Goal: Task Accomplishment & Management: Use online tool/utility

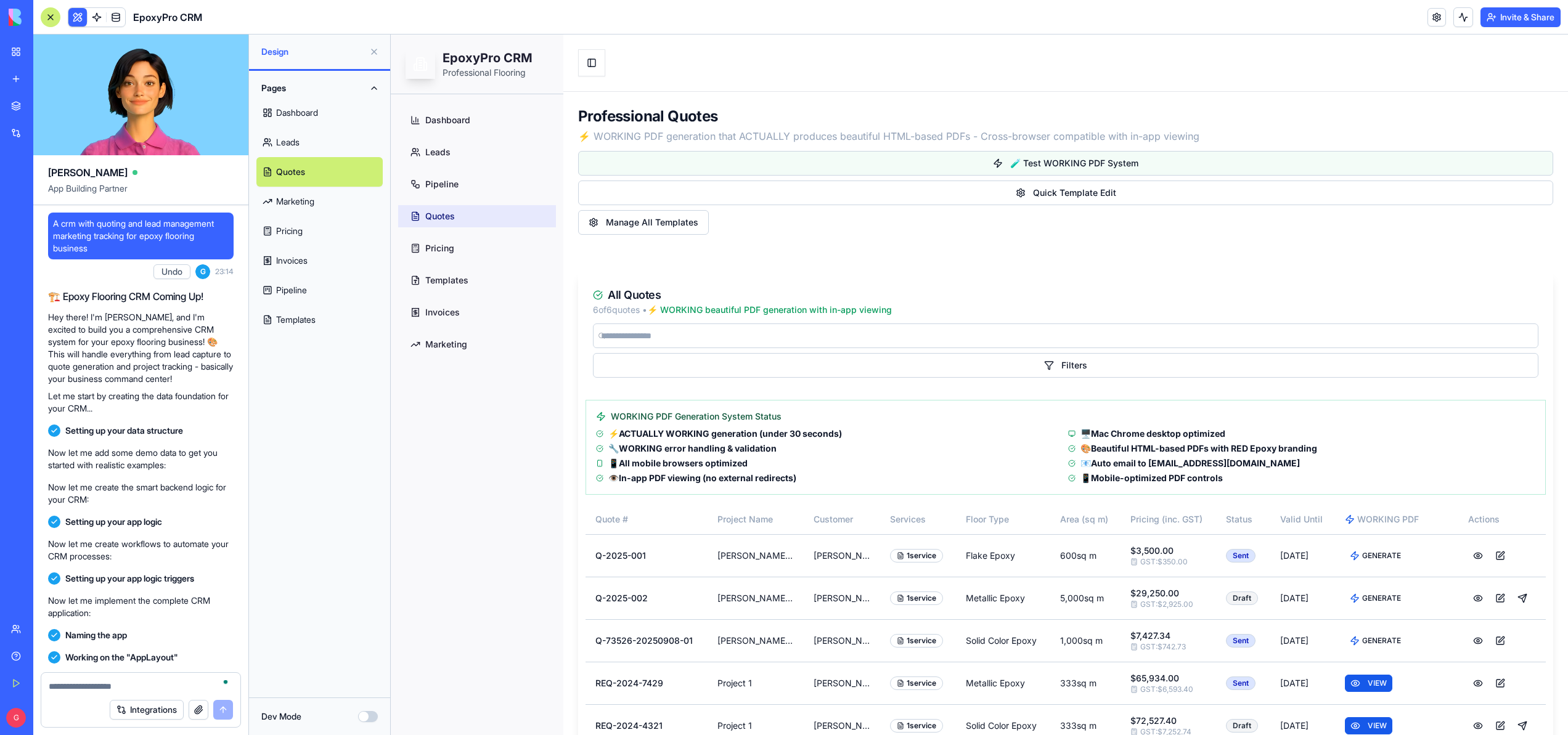
scroll to position [45061, 0]
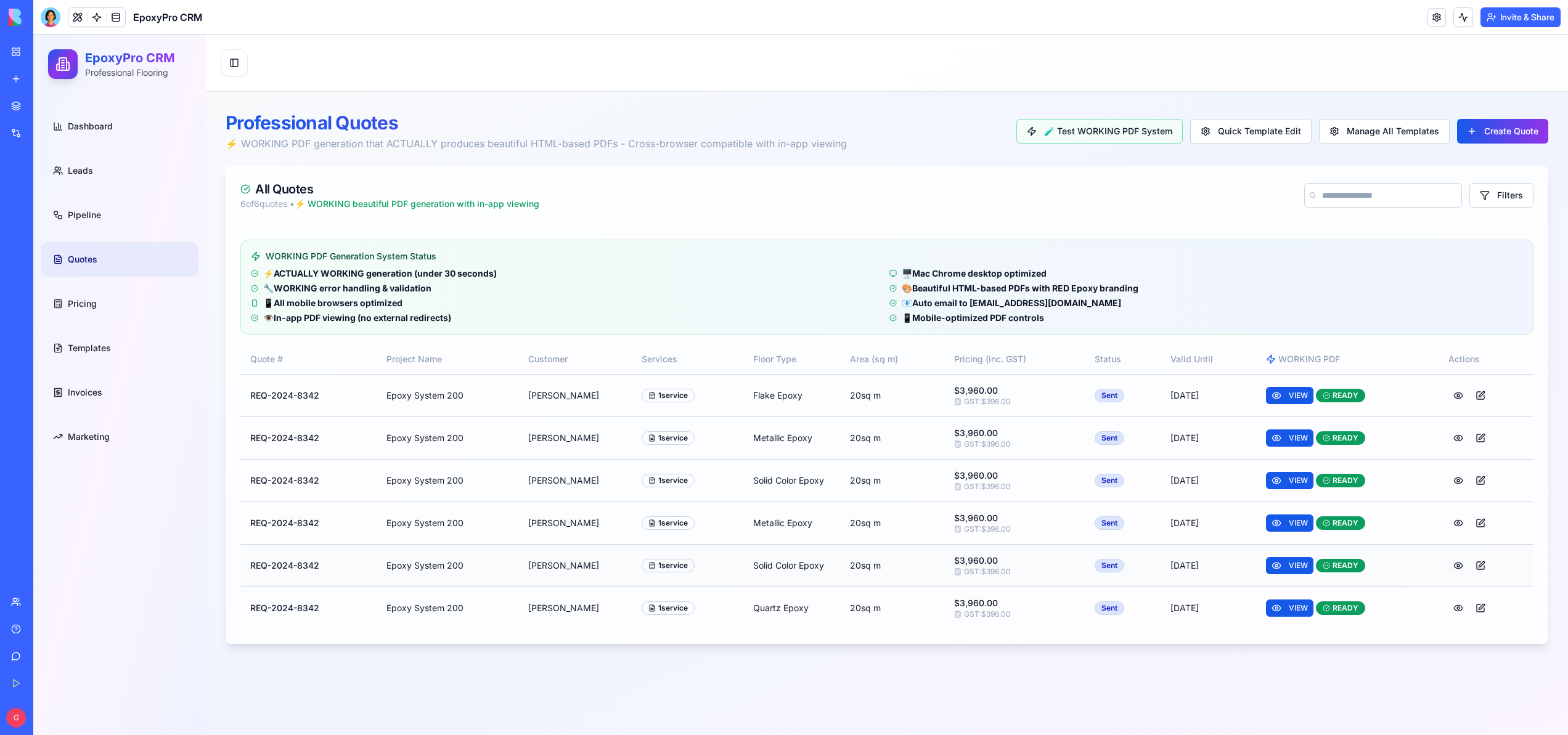
click at [1463, 566] on button at bounding box center [1459, 565] width 20 height 17
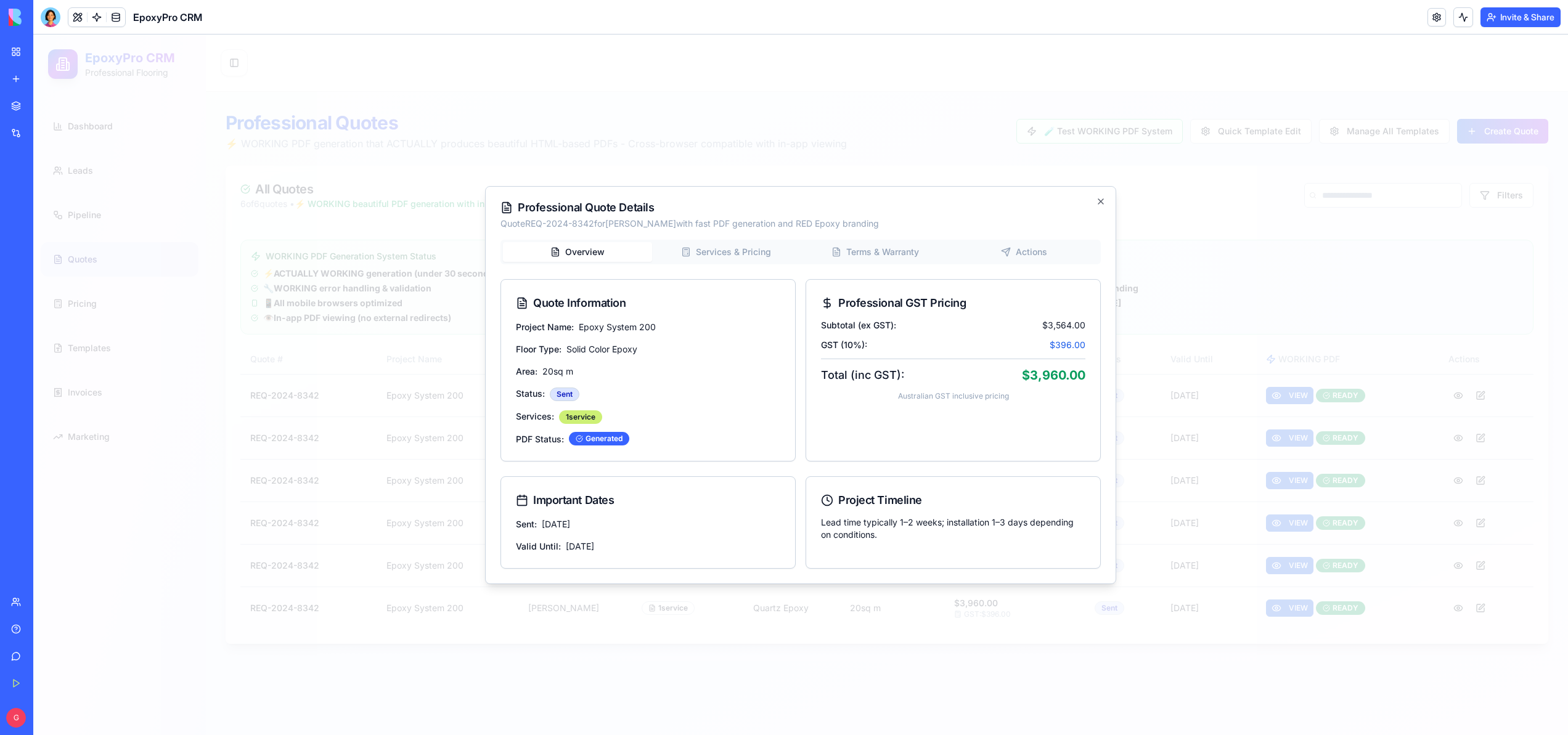
click at [1045, 254] on div "Overview Services & Pricing Terms & Warranty Actions Quote Information Project …" at bounding box center [801, 404] width 600 height 329
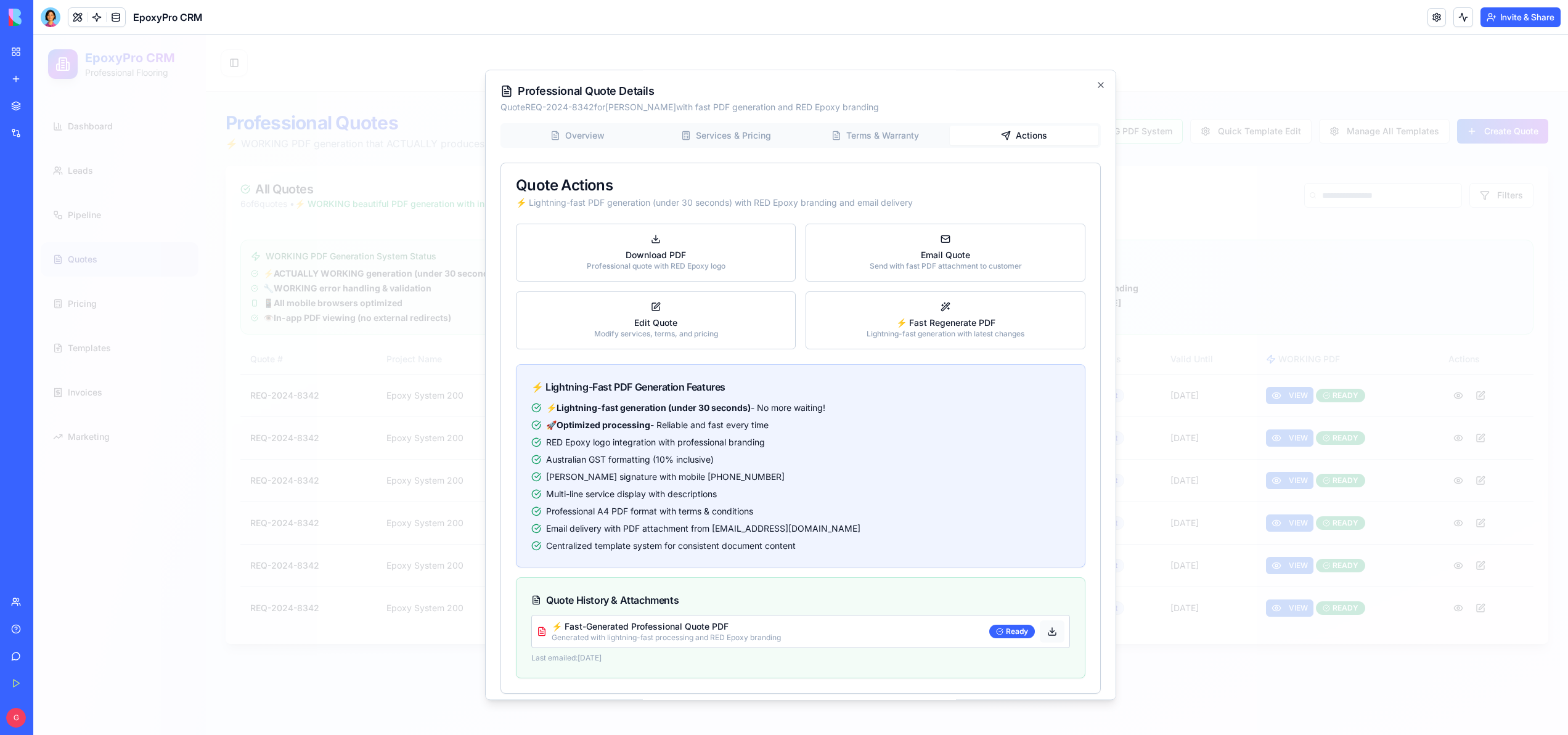
click at [1040, 633] on button at bounding box center [1052, 631] width 25 height 22
click at [956, 261] on div "Send with fast PDF attachment to customer" at bounding box center [946, 266] width 152 height 10
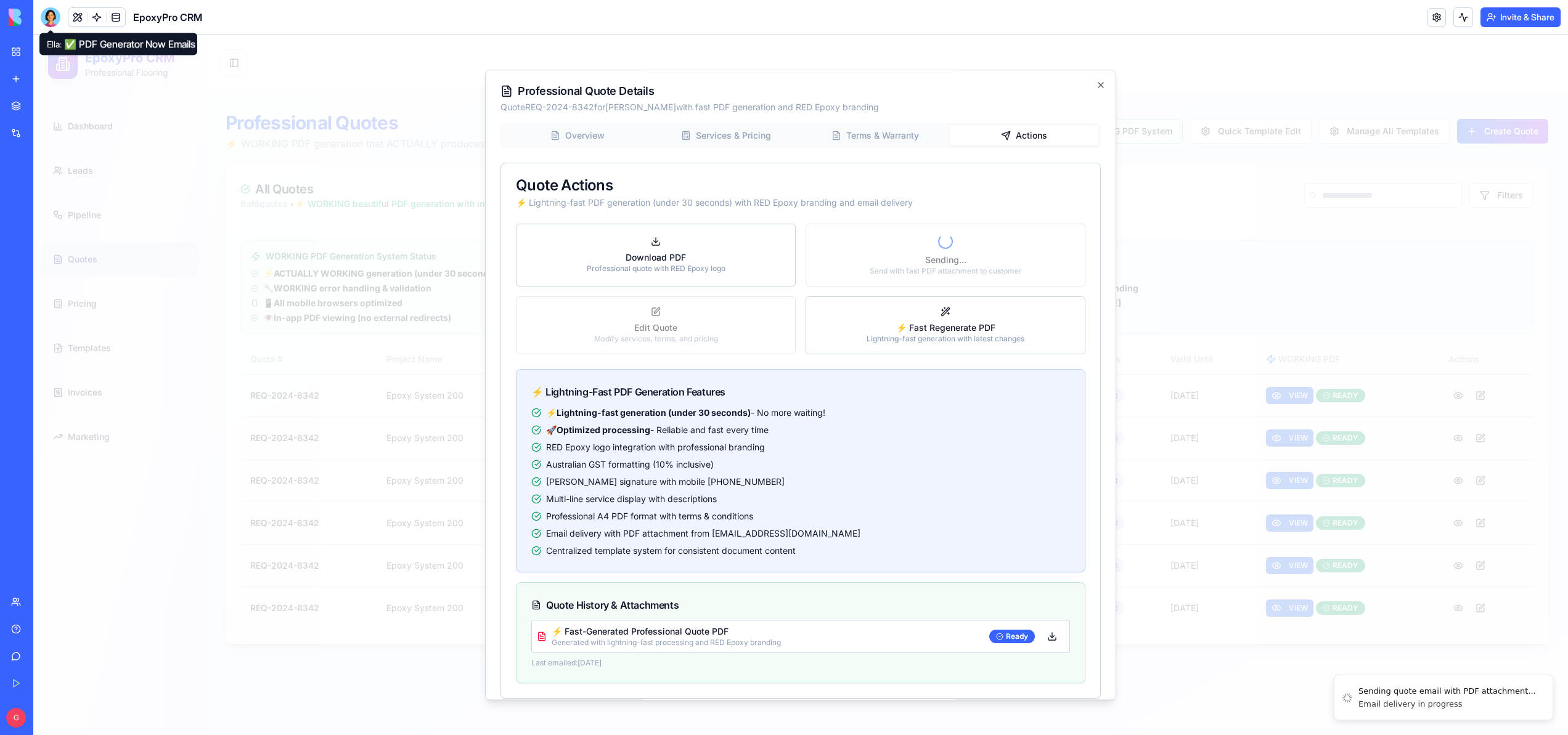
click at [52, 20] on div at bounding box center [50, 17] width 20 height 20
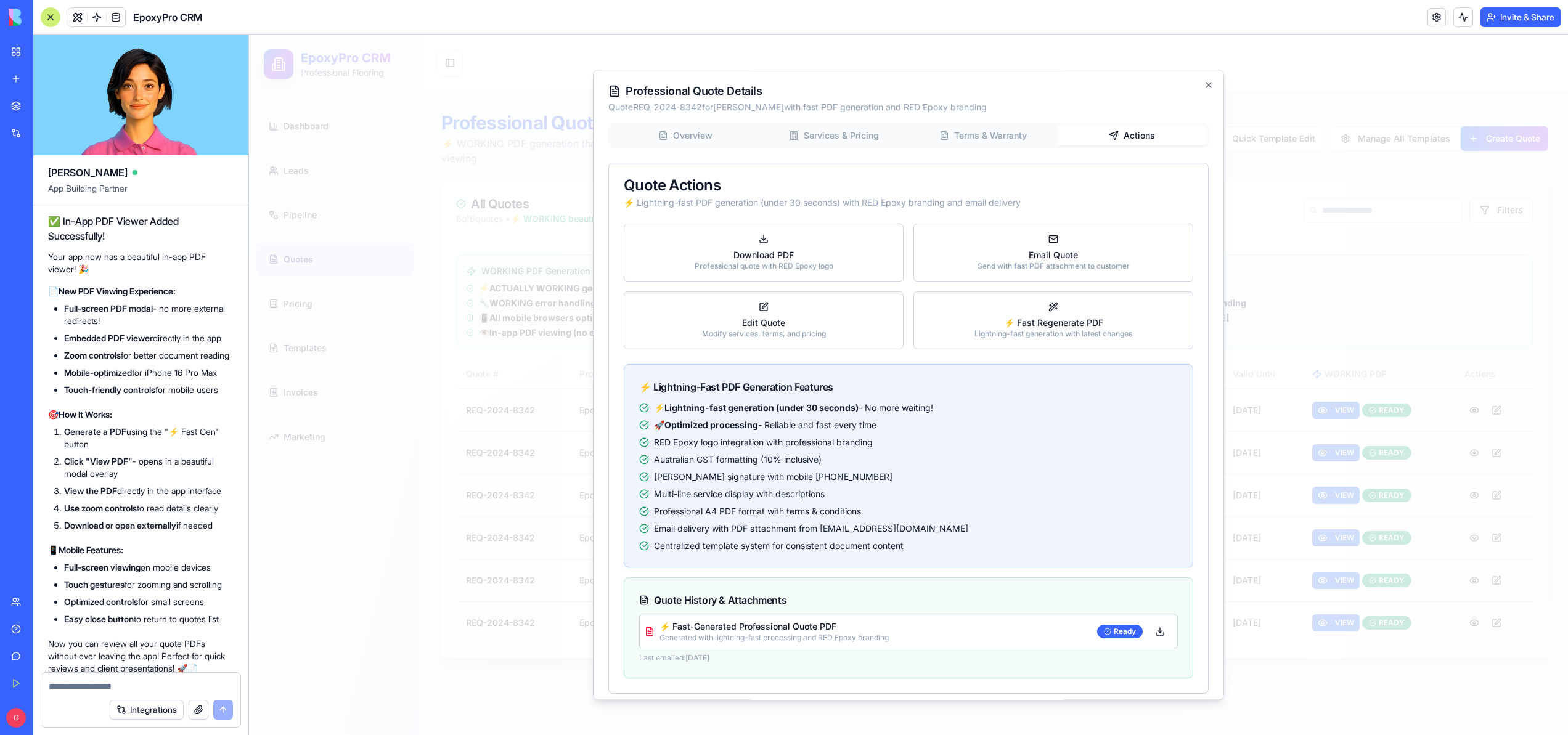
scroll to position [41113, 0]
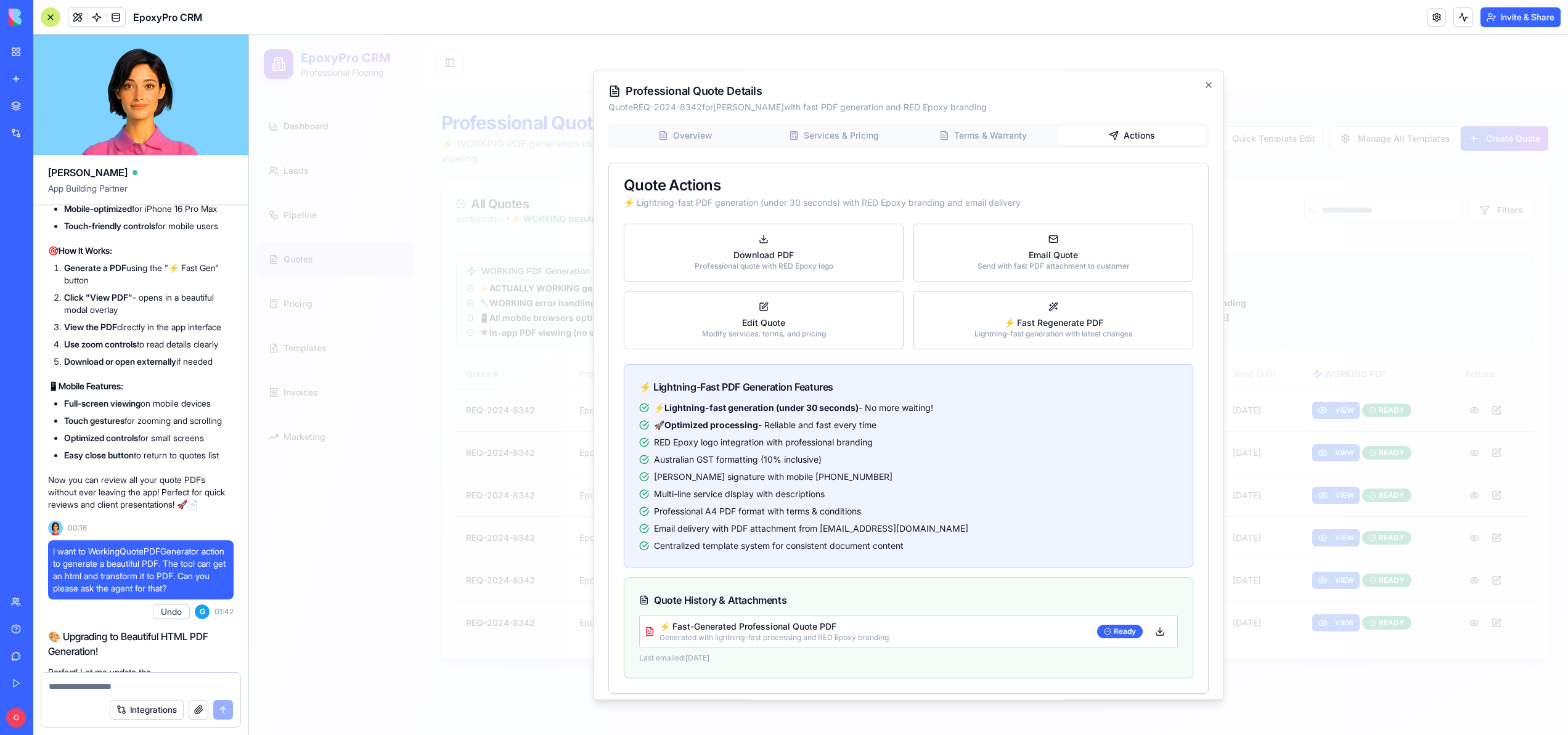
click at [116, 683] on textarea at bounding box center [140, 686] width 184 height 12
click at [1206, 86] on icon "button" at bounding box center [1209, 85] width 5 height 5
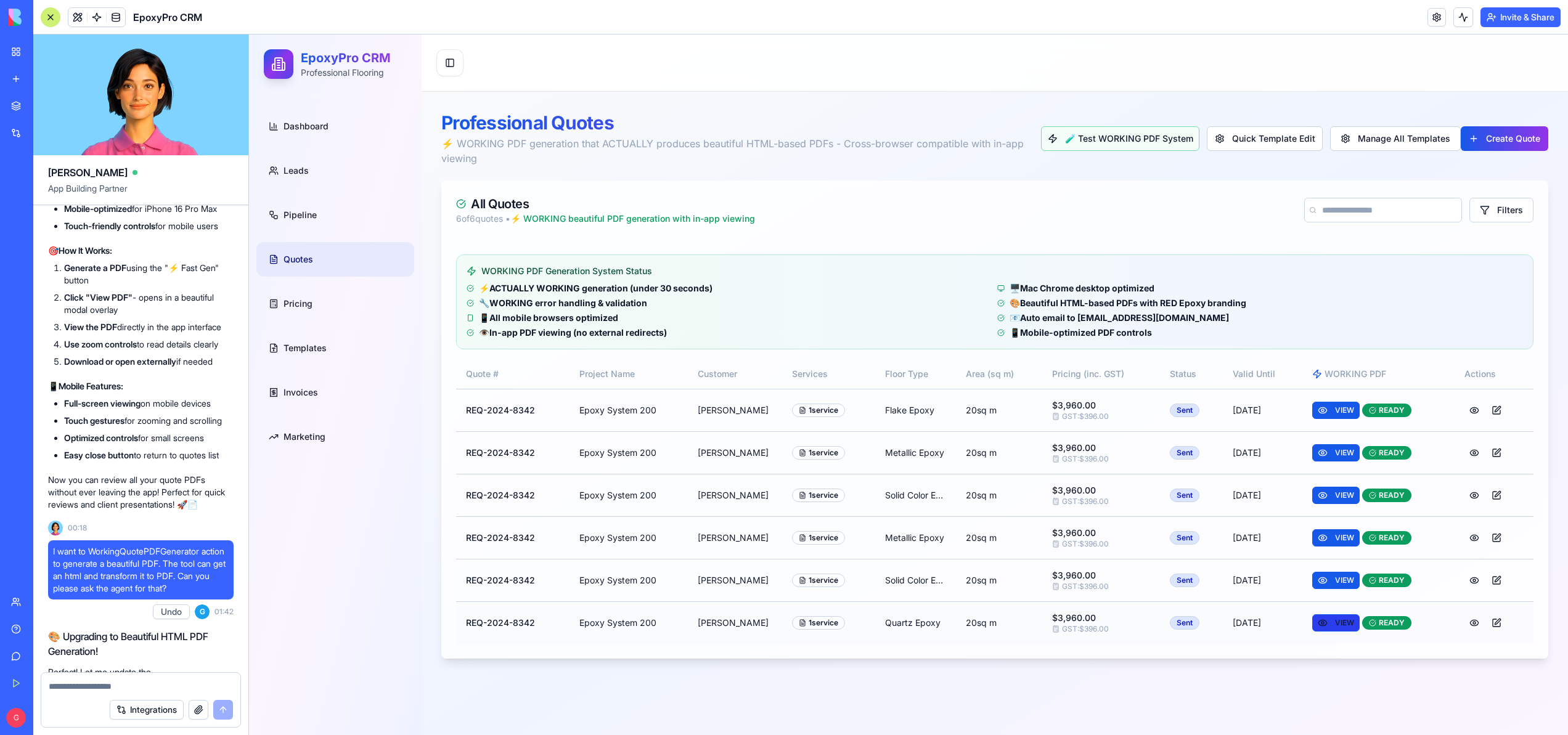
click at [1346, 624] on span "VIEW" at bounding box center [1344, 622] width 19 height 10
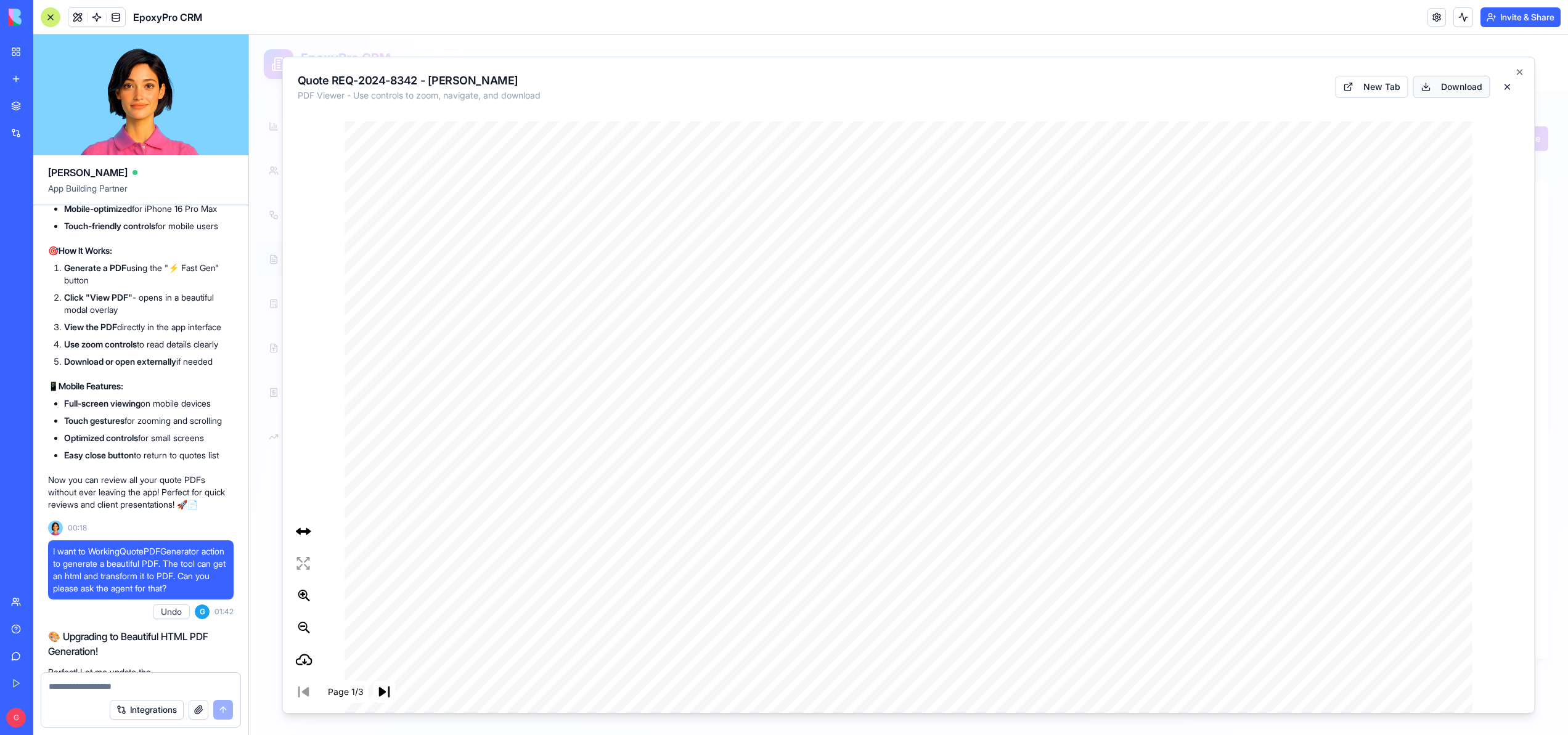
click at [1457, 83] on button "Download" at bounding box center [1452, 86] width 77 height 22
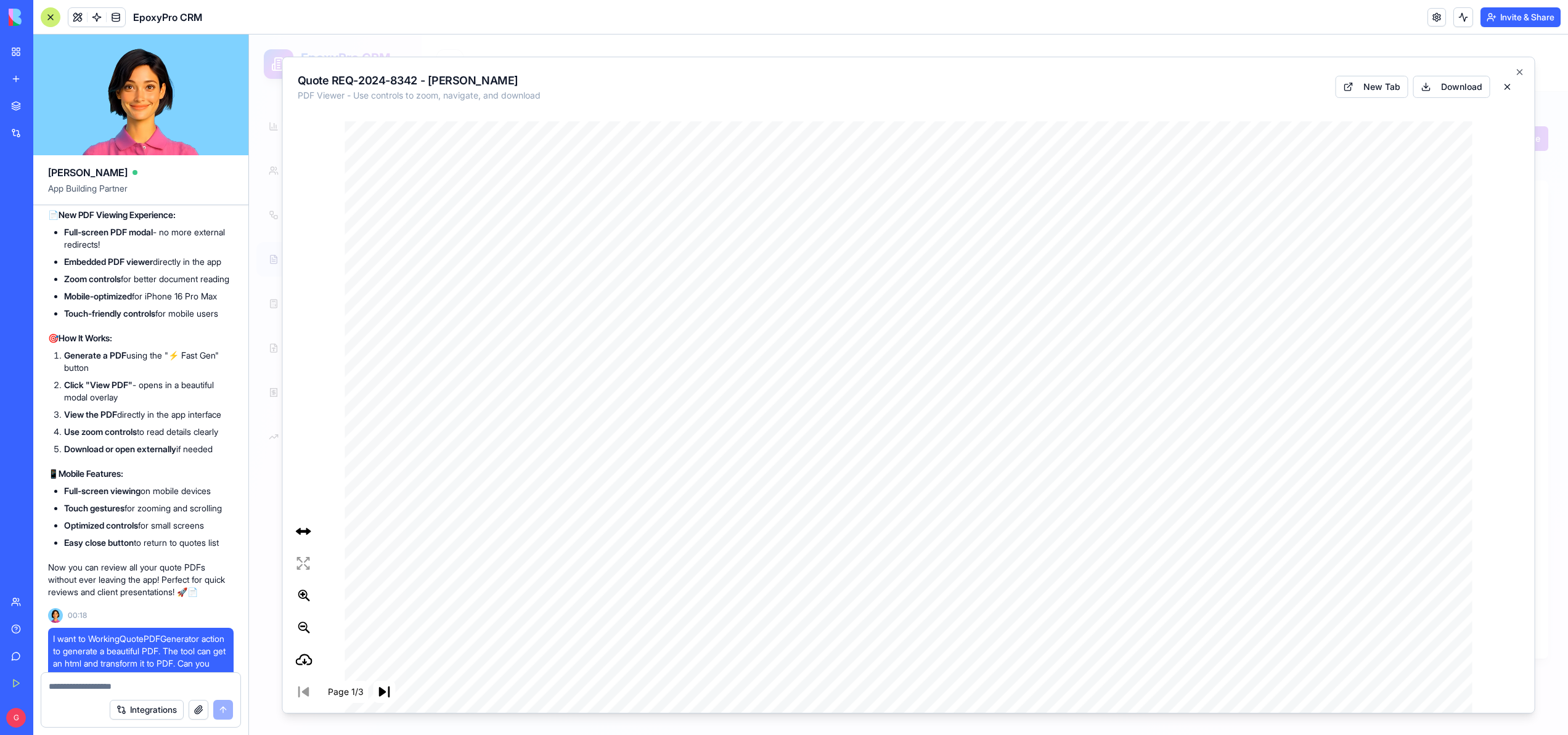
scroll to position [40998, 0]
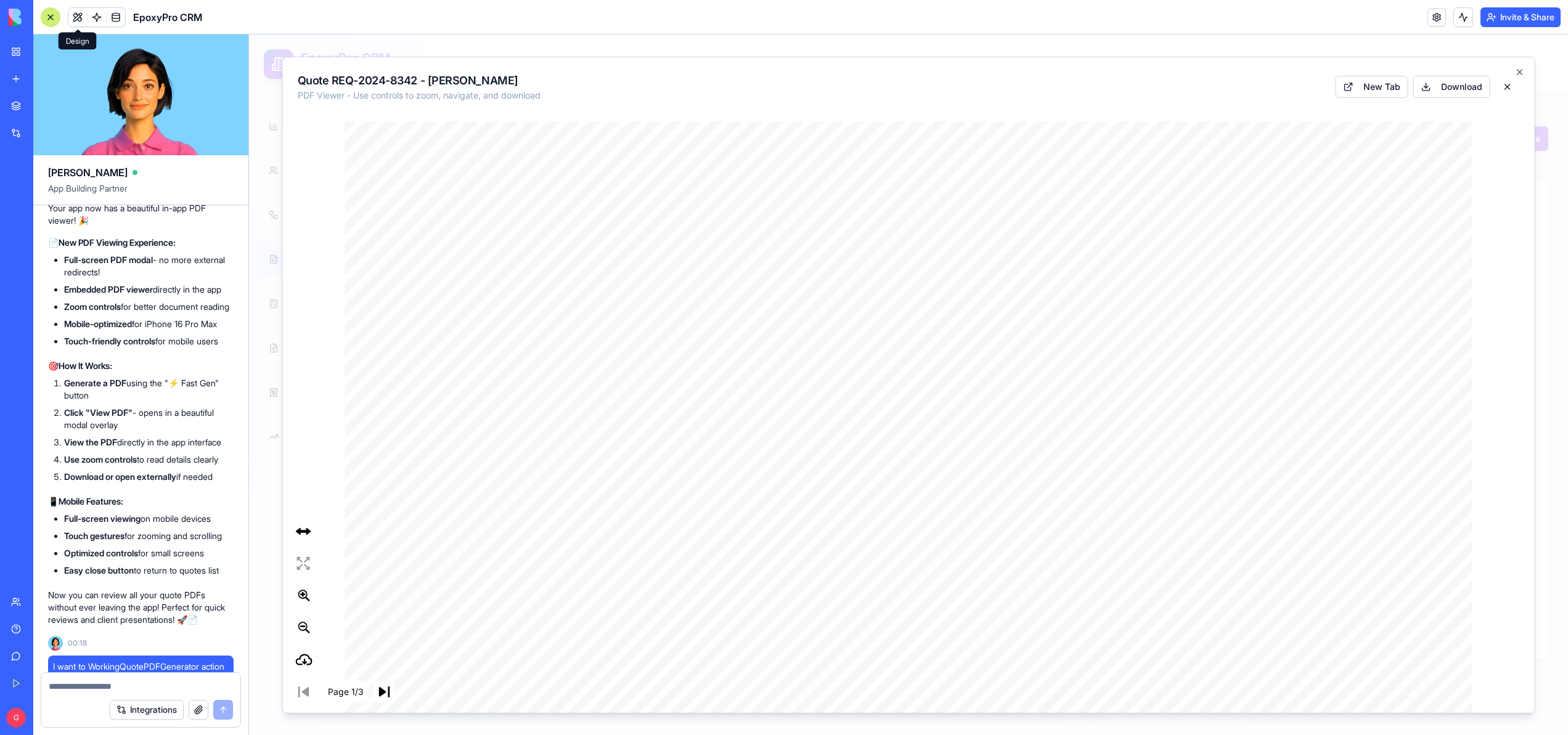
click at [73, 16] on button at bounding box center [77, 17] width 18 height 18
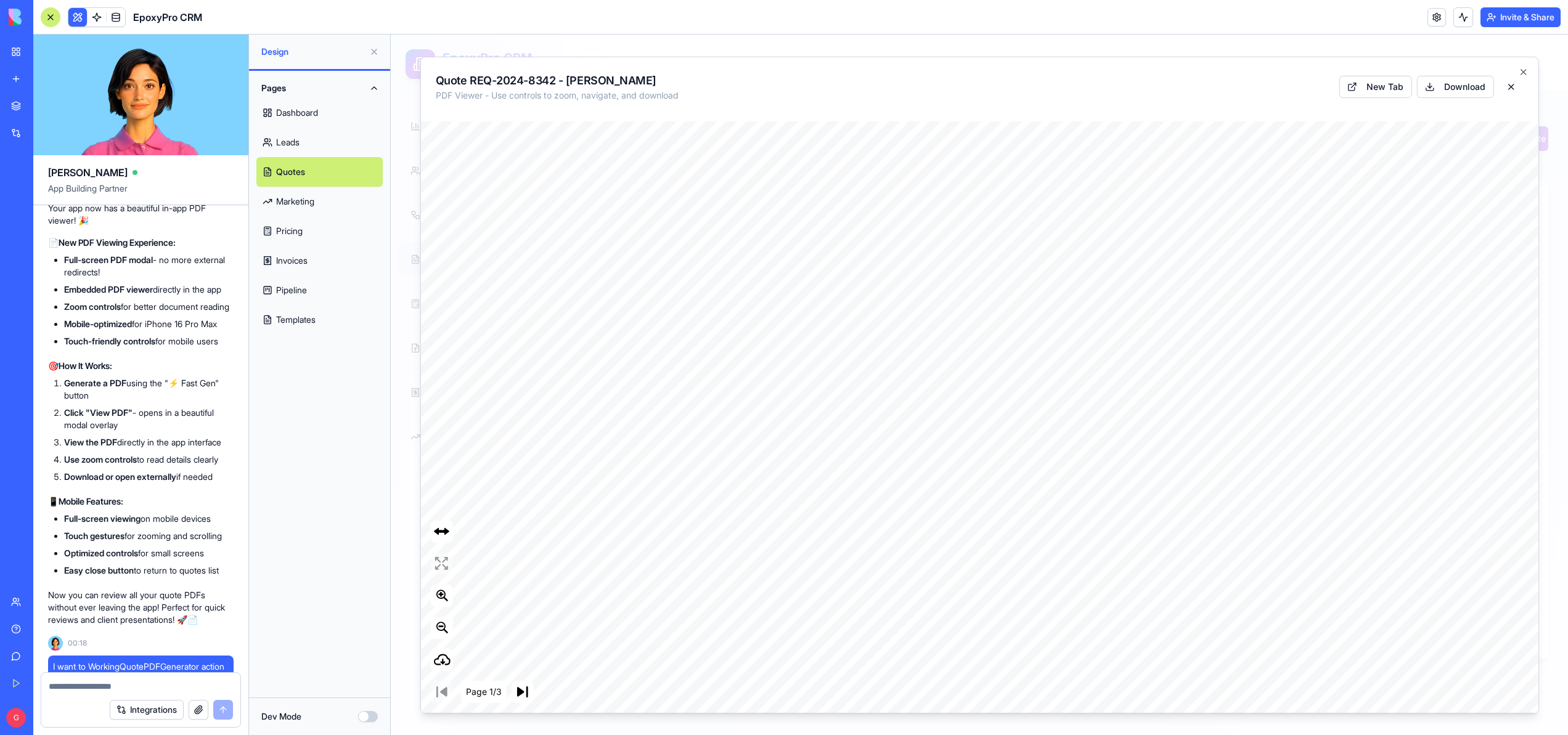
click at [312, 266] on link "Invoices" at bounding box center [319, 260] width 127 height 29
click at [290, 263] on link "Invoices" at bounding box center [319, 260] width 127 height 29
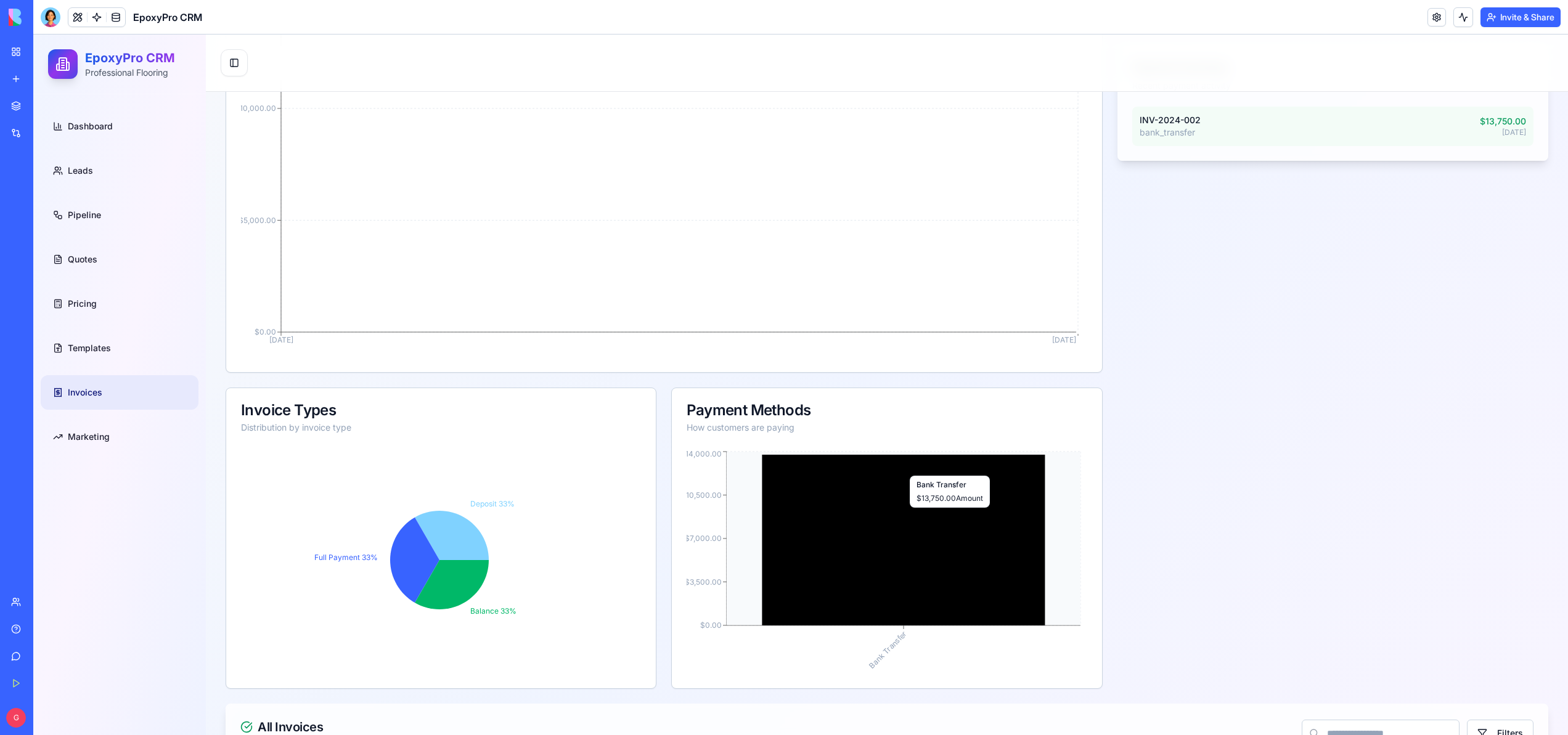
scroll to position [762, 0]
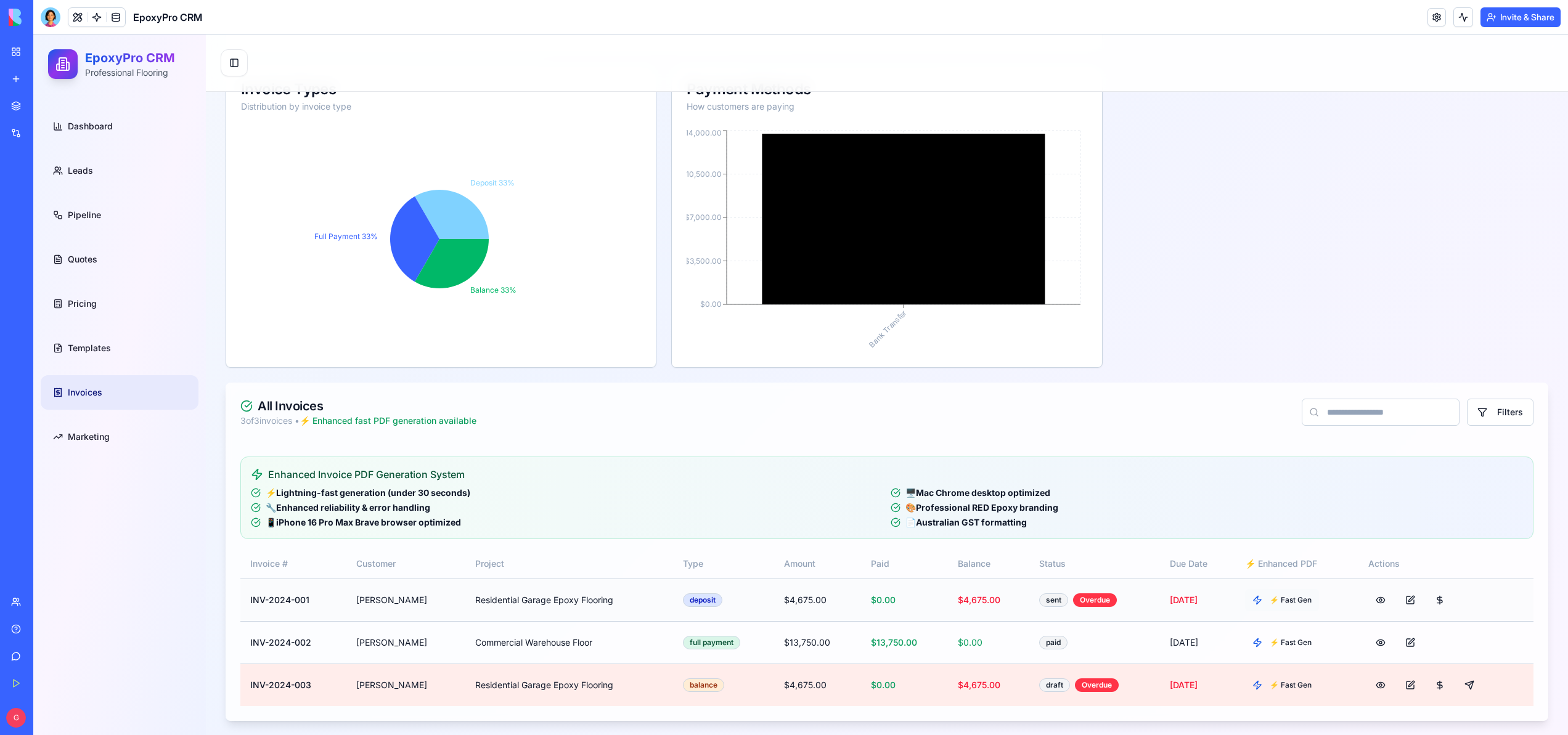
click at [1293, 595] on span "⚡ Fast Gen" at bounding box center [1291, 599] width 42 height 10
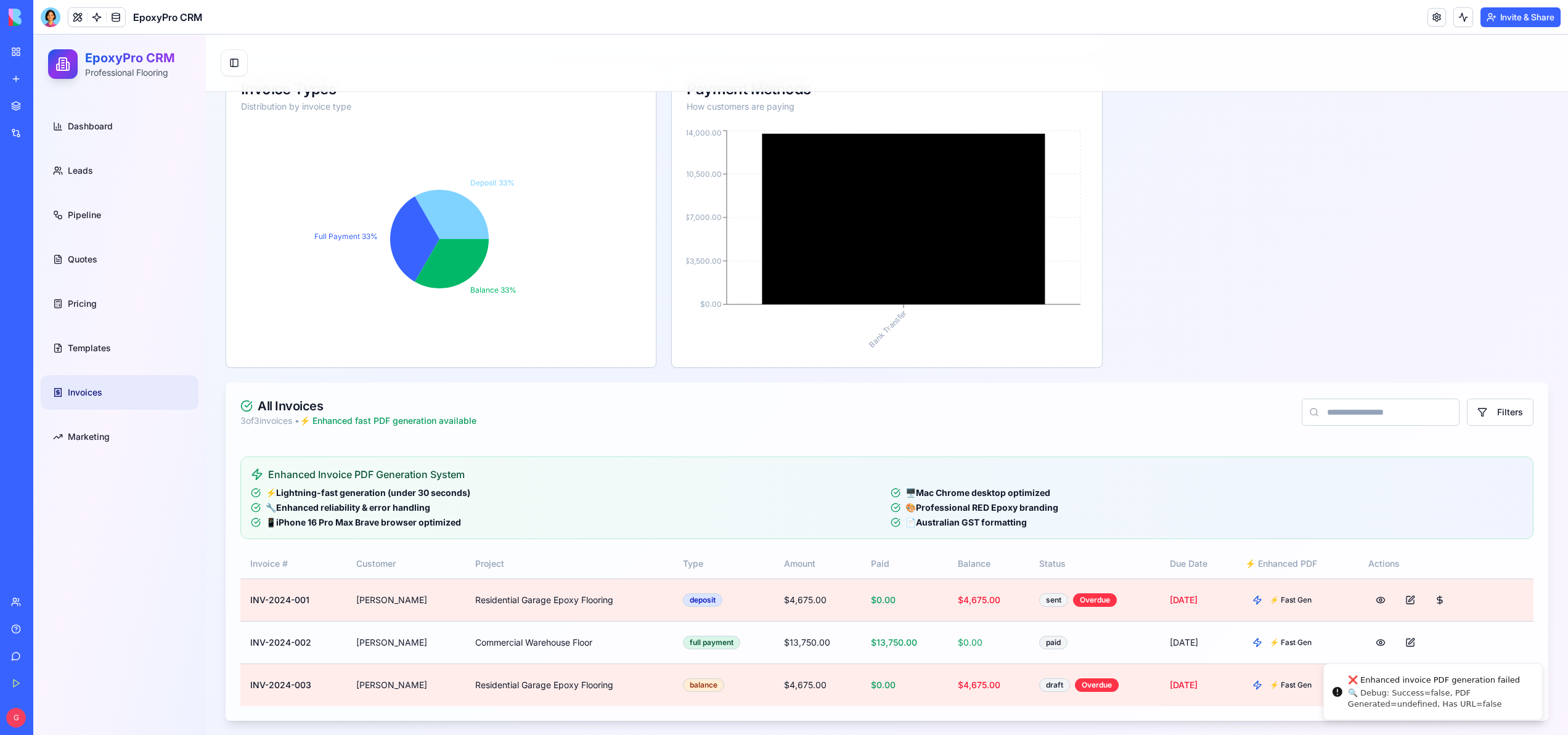
drag, startPoint x: 1502, startPoint y: 706, endPoint x: 1390, endPoint y: 698, distance: 112.3
click at [1389, 700] on div "🔍 Debug: Success=false, PDF Generated=undefined, Has URL=false" at bounding box center [1440, 698] width 184 height 22
